Goal: Information Seeking & Learning: Learn about a topic

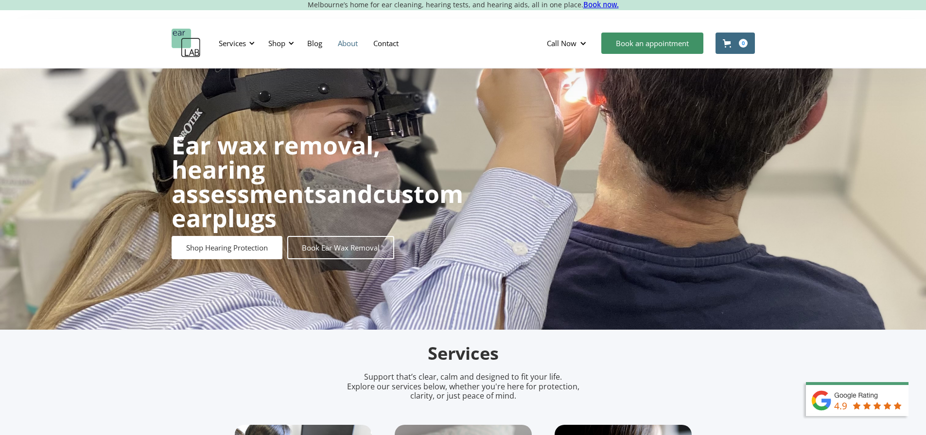
click at [353, 44] on link "About" at bounding box center [347, 43] width 35 height 28
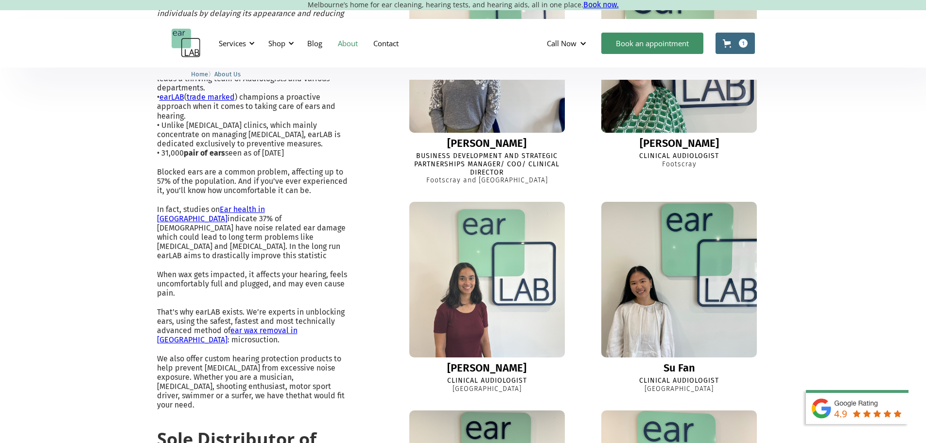
scroll to position [972, 0]
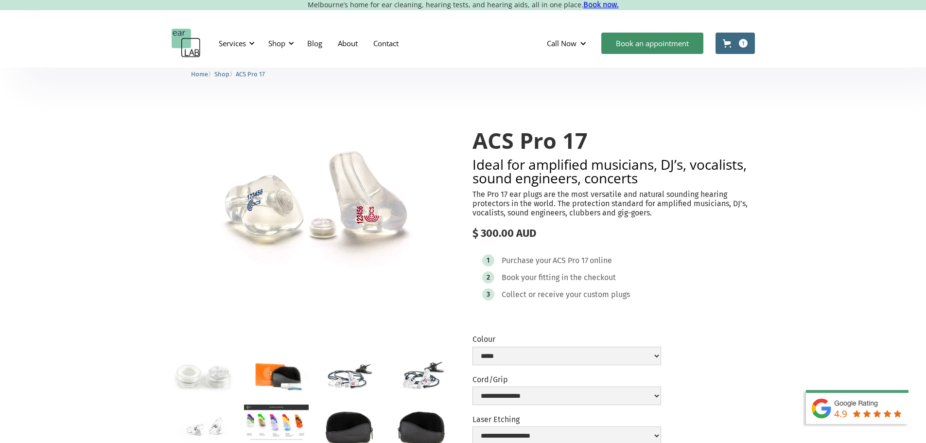
select select "**********"
click at [296, 36] on div "Shop" at bounding box center [279, 43] width 35 height 29
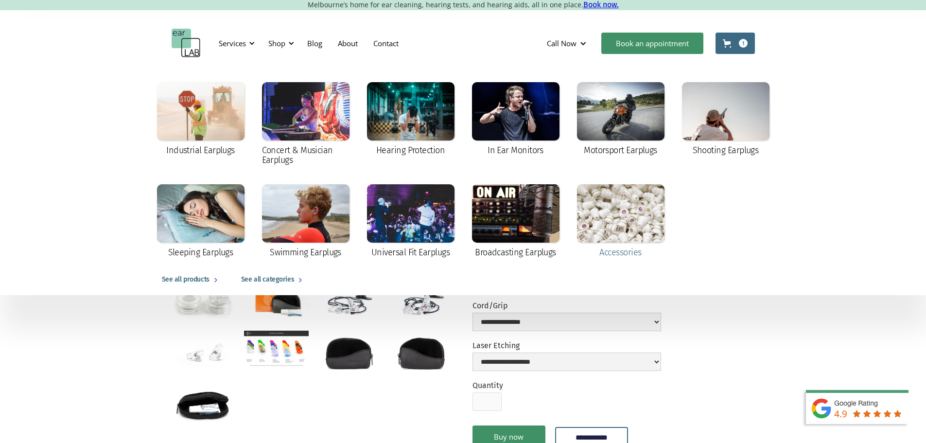
click at [622, 212] on div at bounding box center [620, 213] width 87 height 58
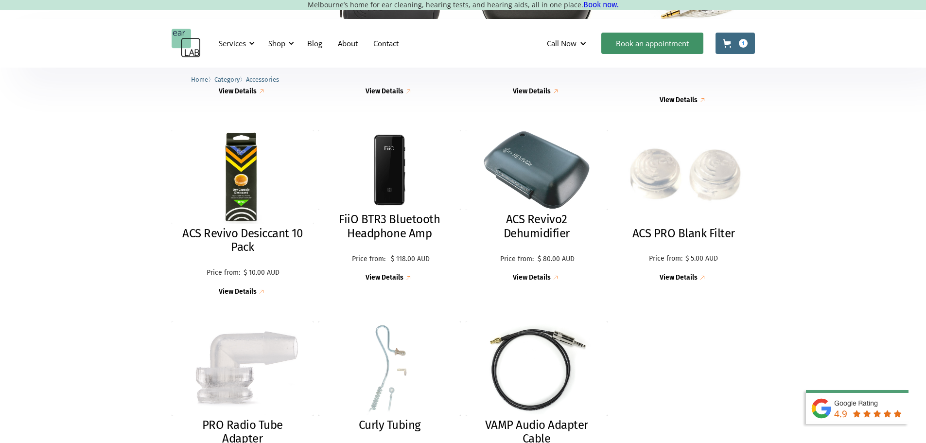
scroll to position [729, 0]
